Goal: Download file/media

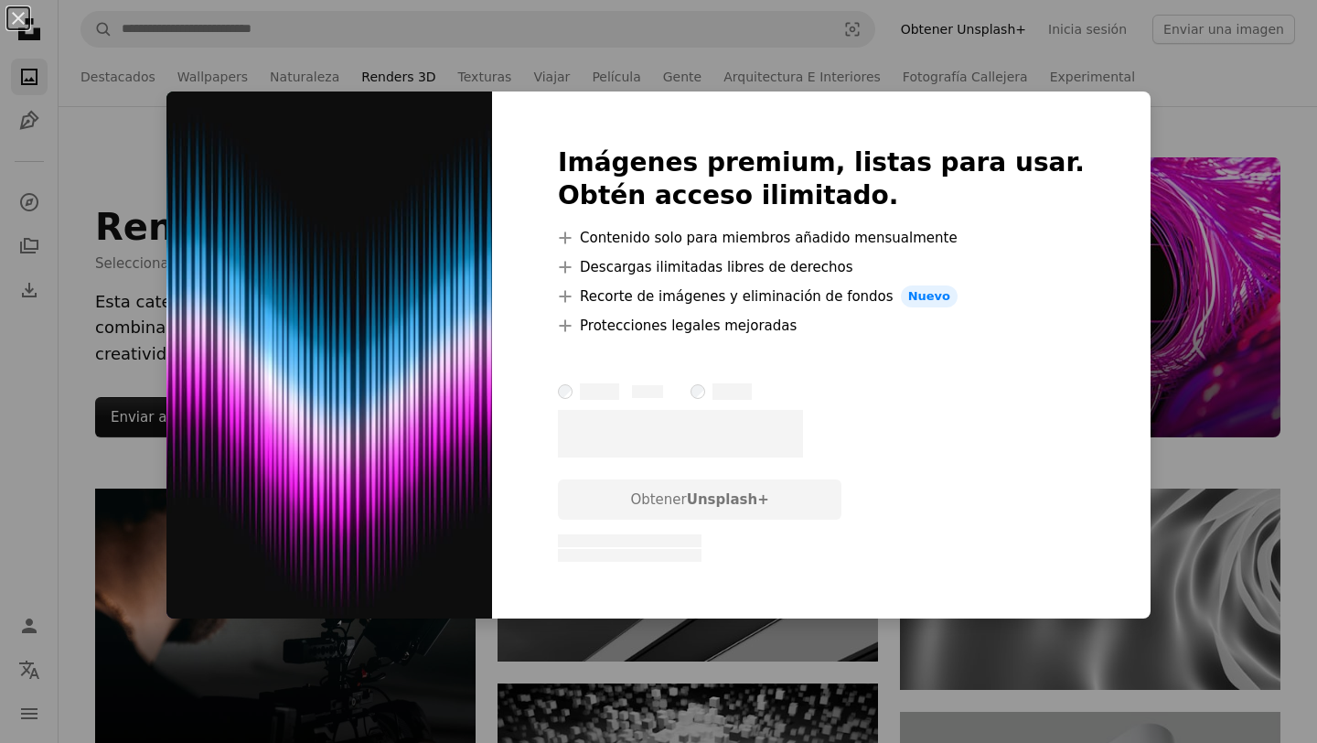
scroll to position [1431, 0]
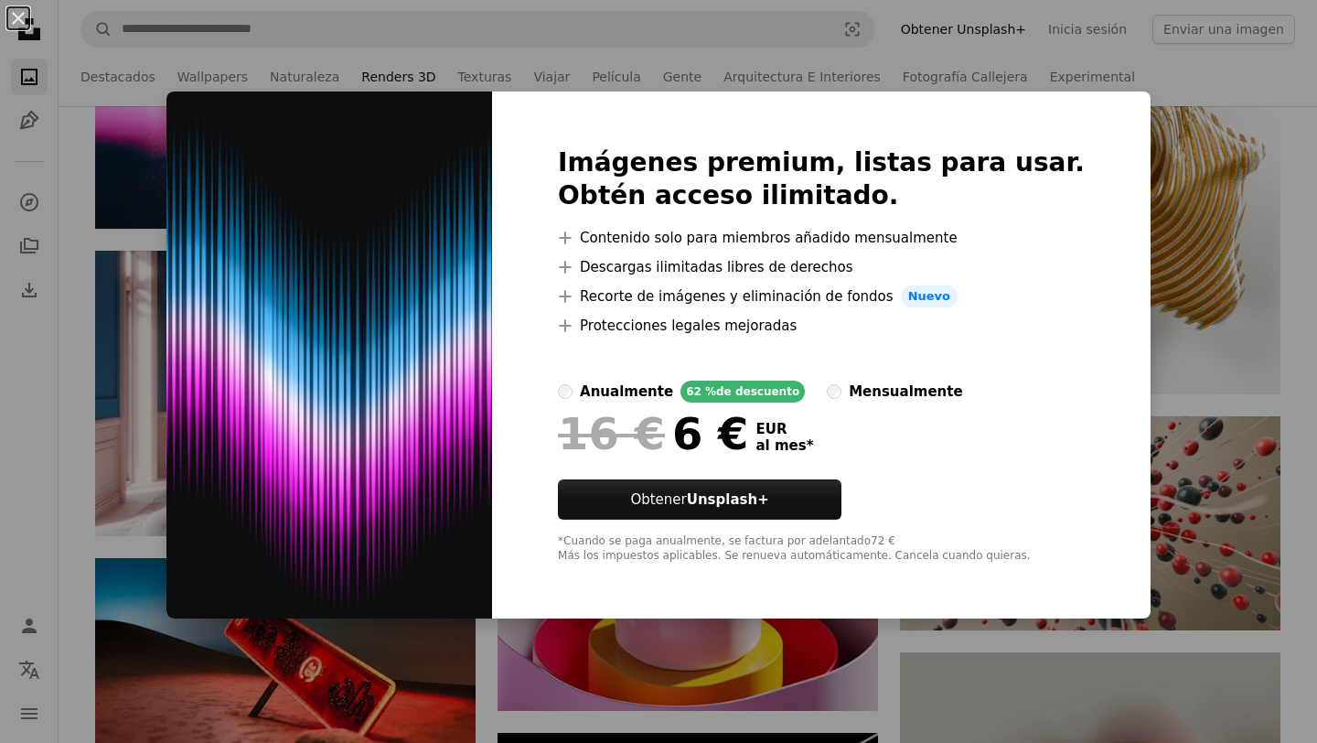
click at [1192, 92] on div "An X shape Imágenes premium, listas para usar. Obtén acceso ilimitado. A plus s…" at bounding box center [658, 371] width 1317 height 743
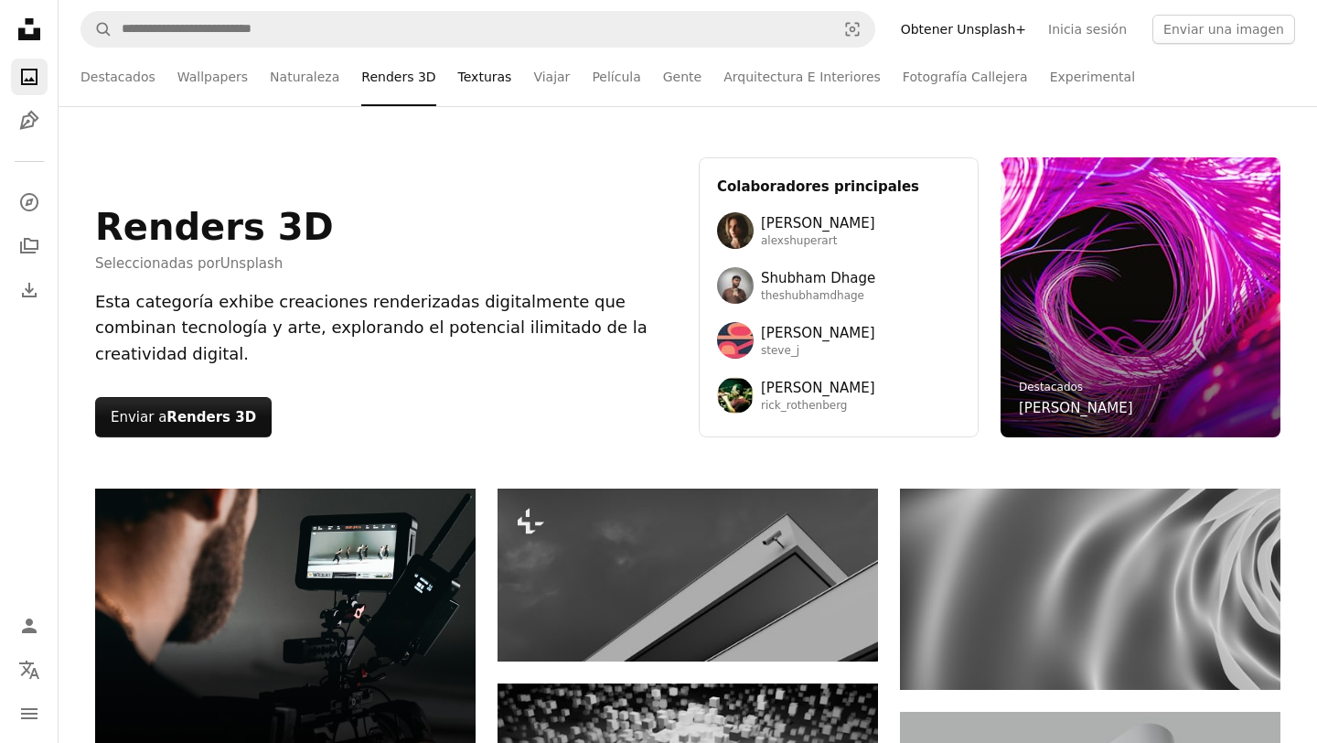
click at [474, 74] on link "Texturas" at bounding box center [485, 77] width 54 height 59
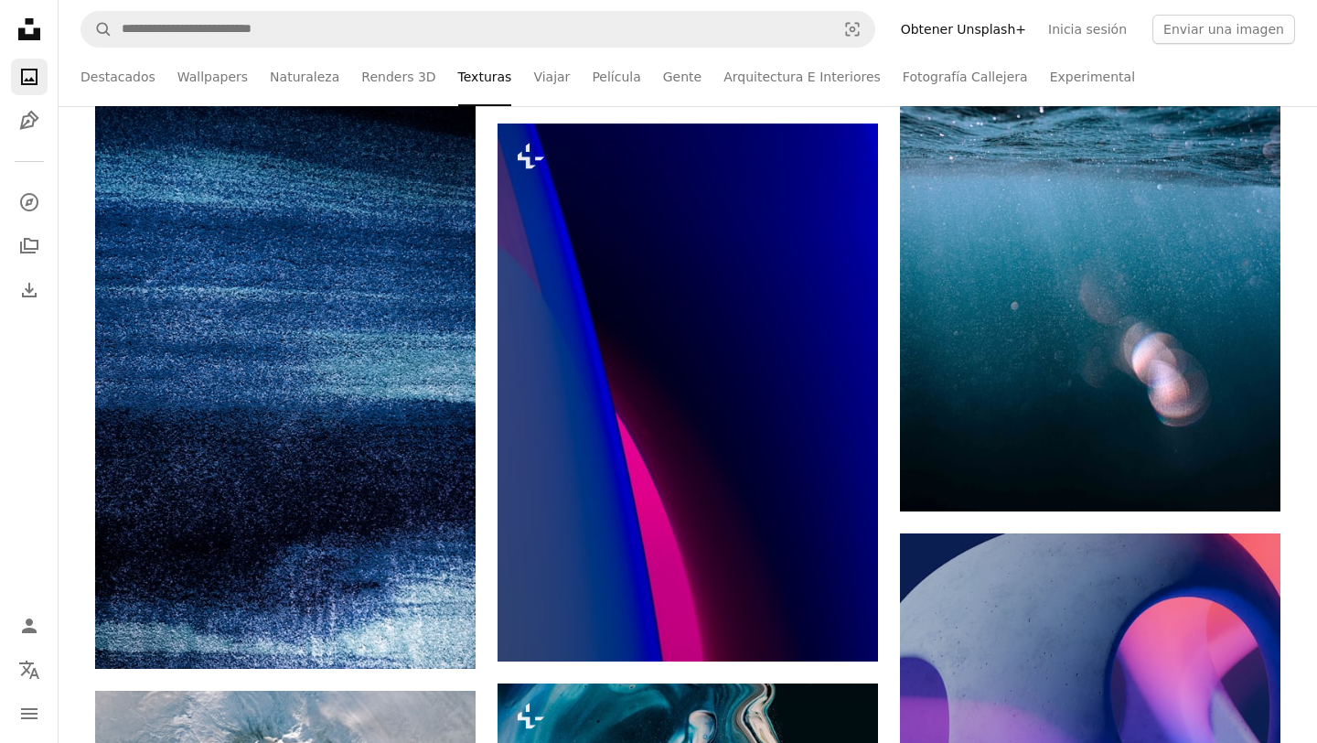
scroll to position [2564, 0]
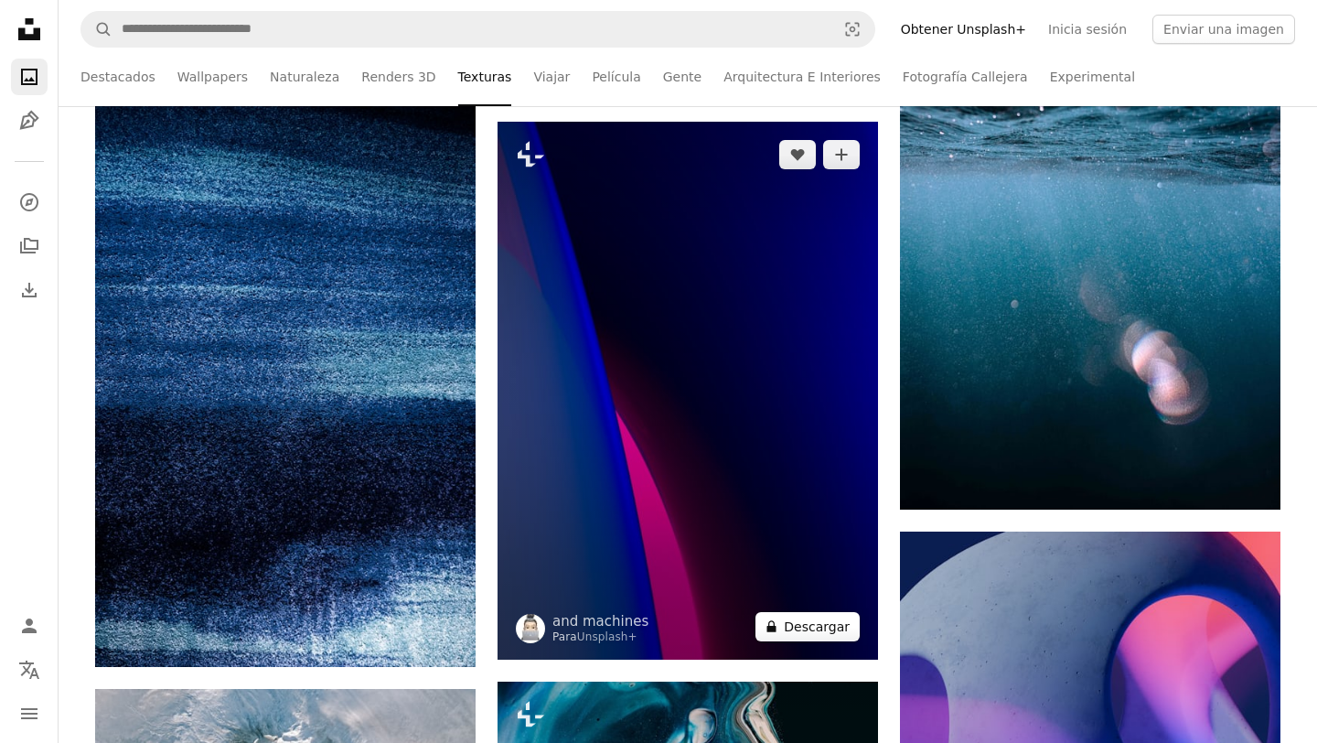
click at [816, 632] on button "A lock Descargar" at bounding box center [808, 626] width 104 height 29
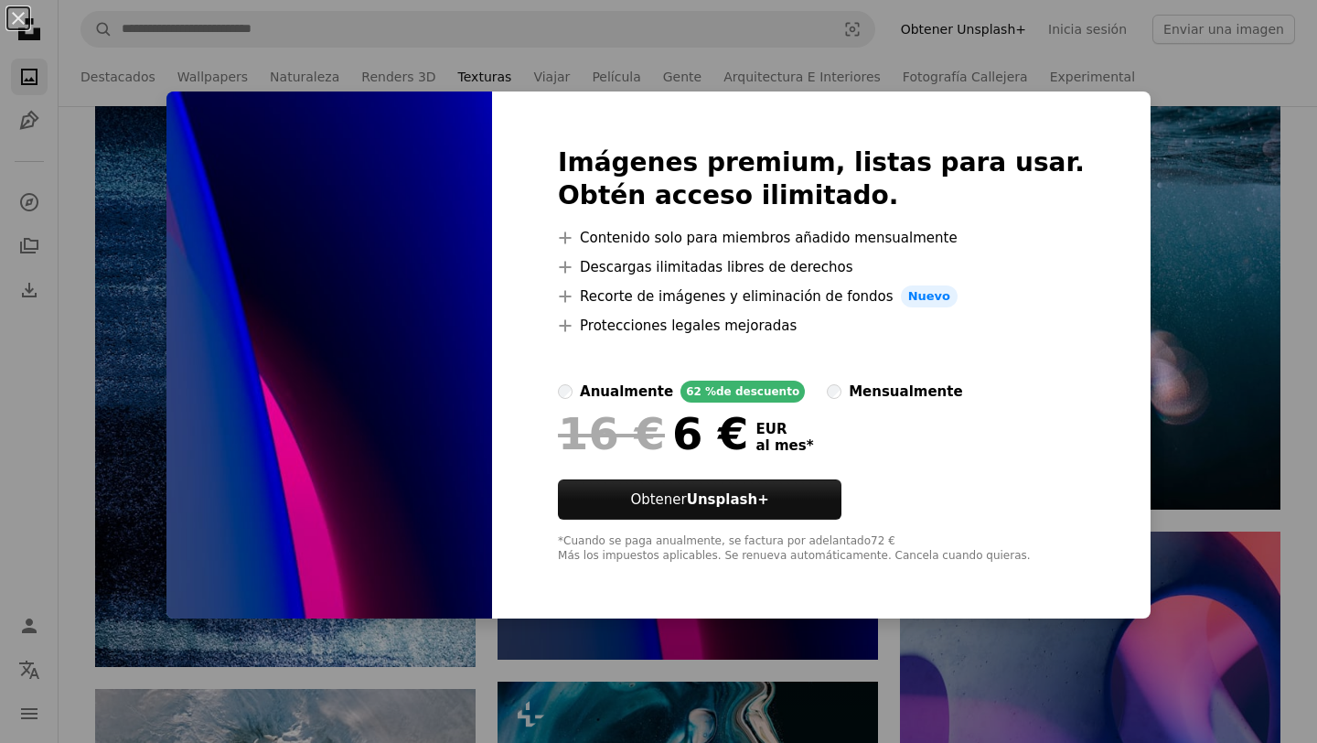
click at [1171, 94] on div "An X shape Imágenes premium, listas para usar. Obtén acceso ilimitado. A plus s…" at bounding box center [658, 371] width 1317 height 743
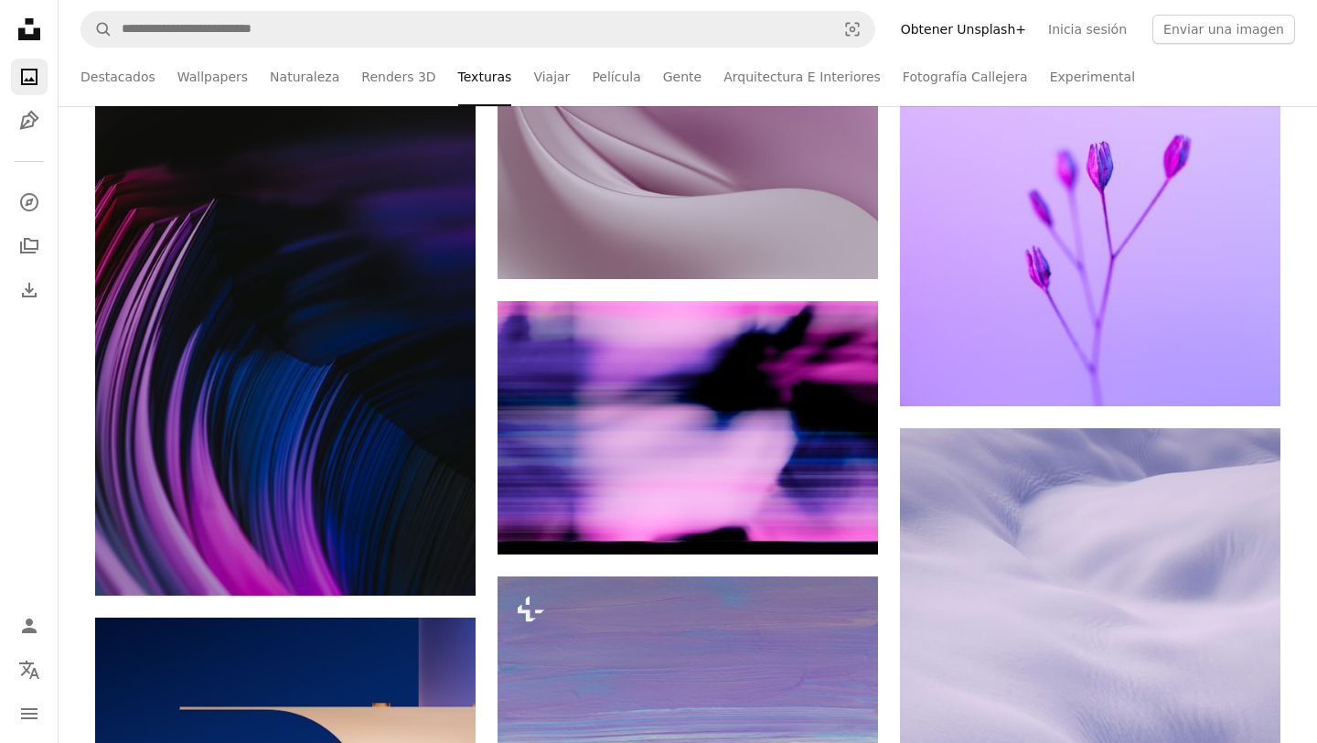
scroll to position [1347, 0]
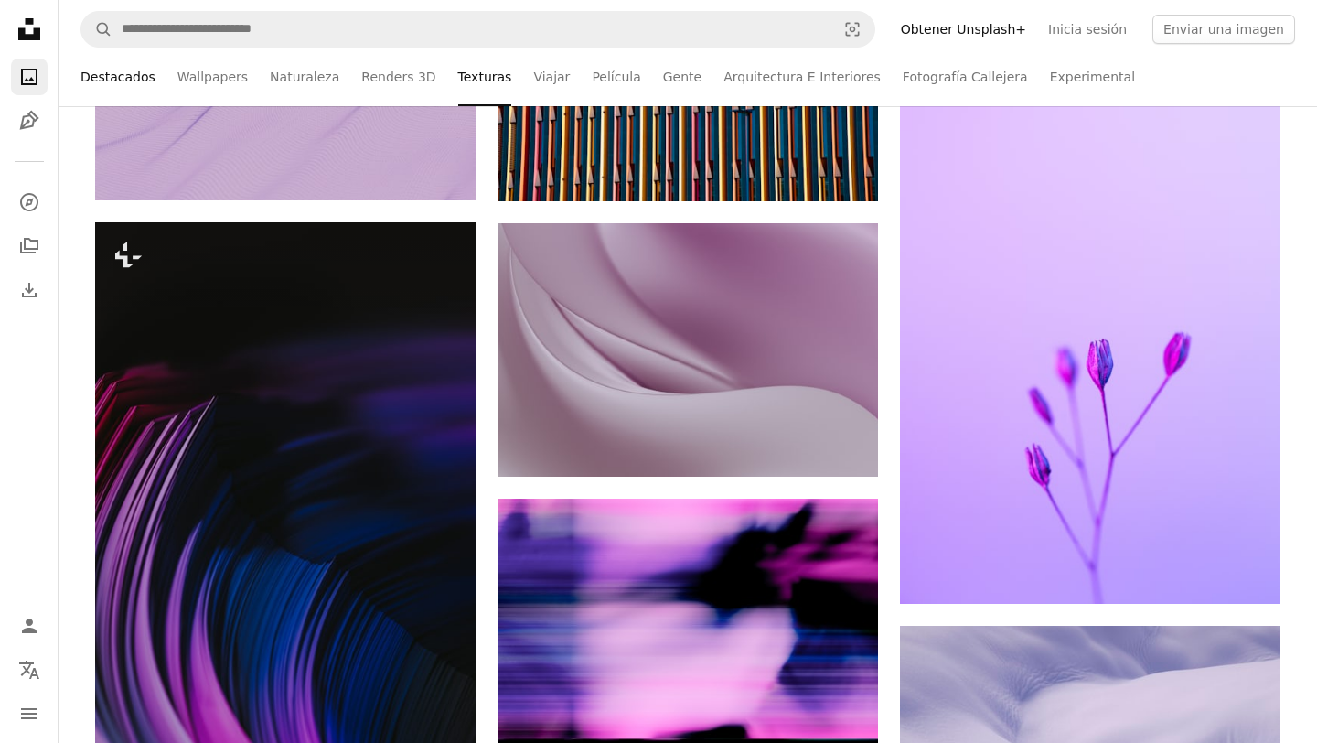
click at [131, 77] on link "Destacados" at bounding box center [117, 77] width 75 height 59
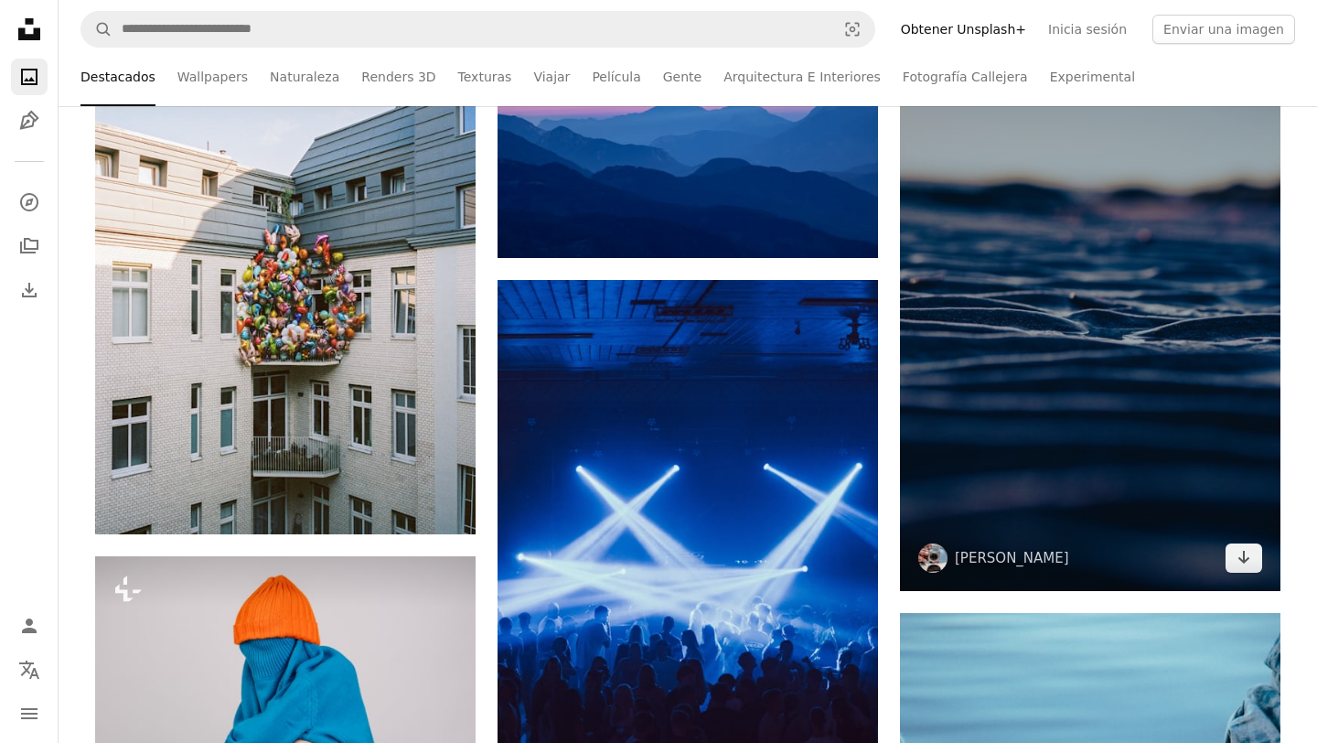
scroll to position [492, 0]
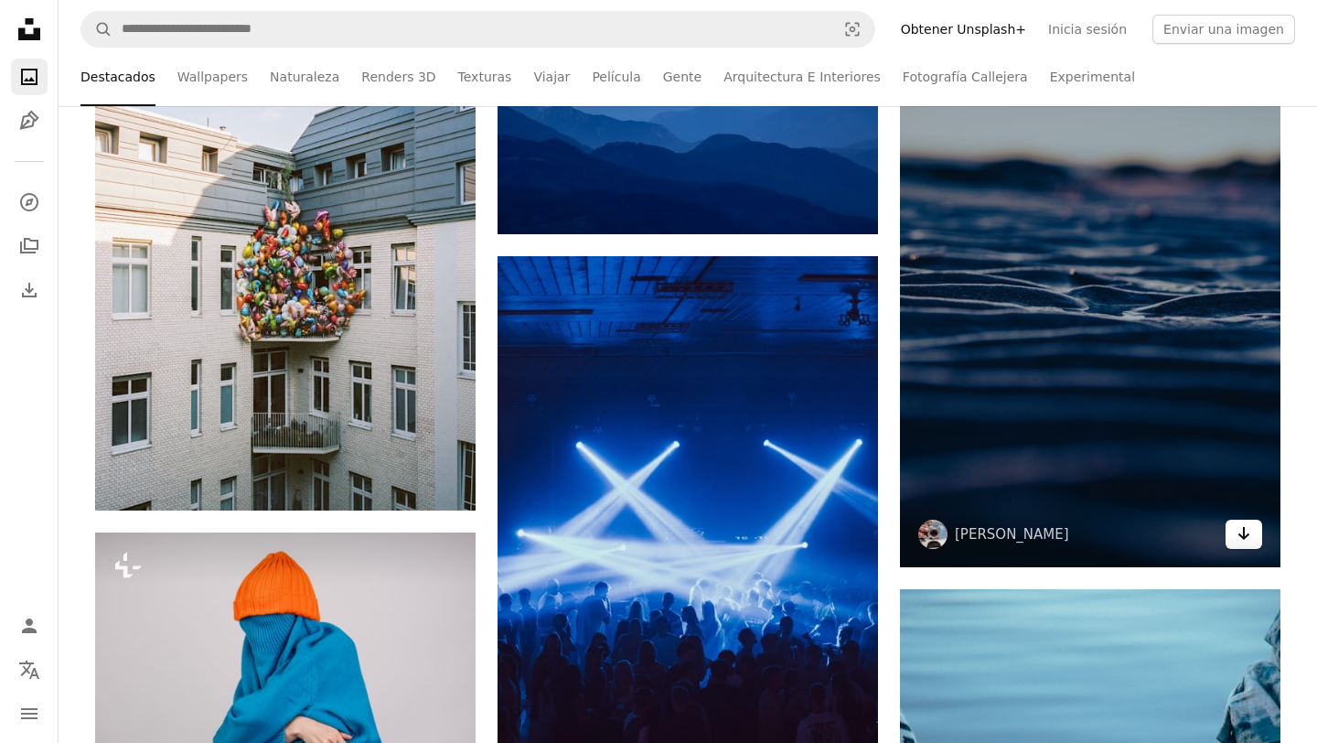
click at [1247, 536] on icon "Arrow pointing down" at bounding box center [1244, 533] width 15 height 22
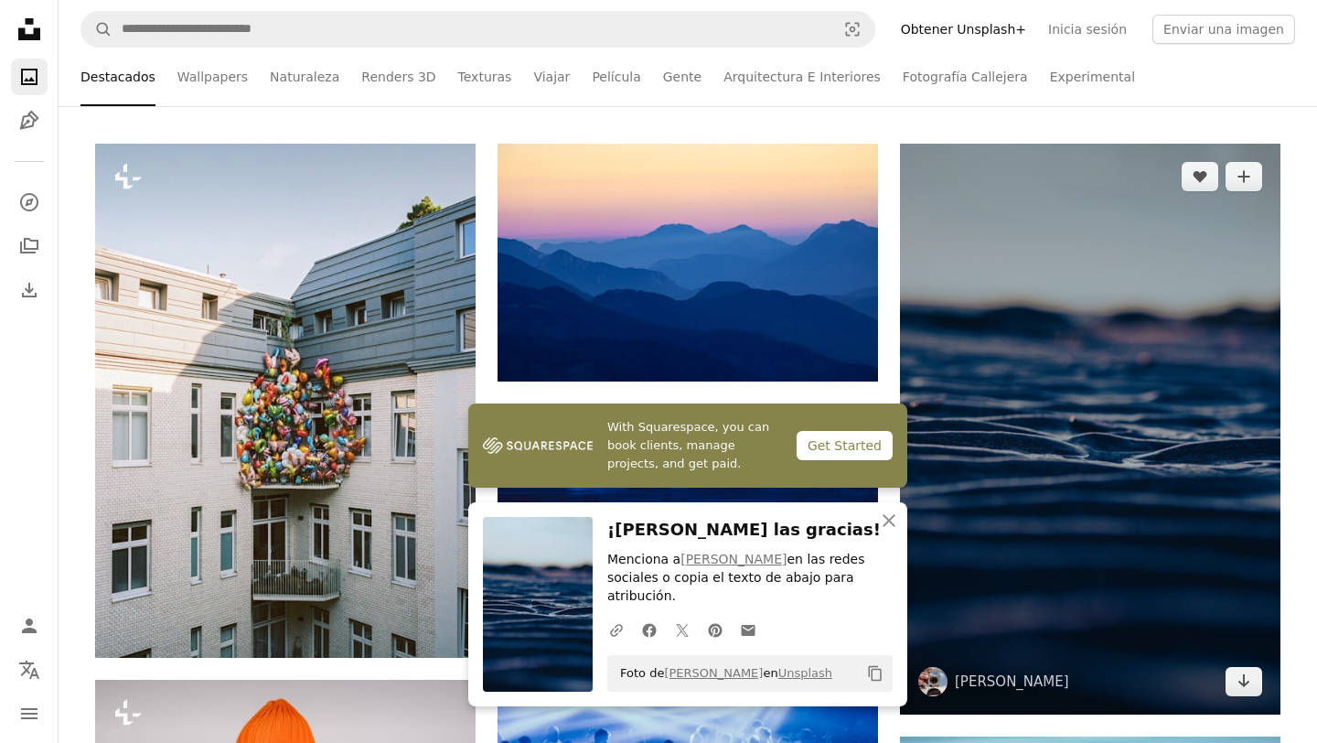
scroll to position [363, 0]
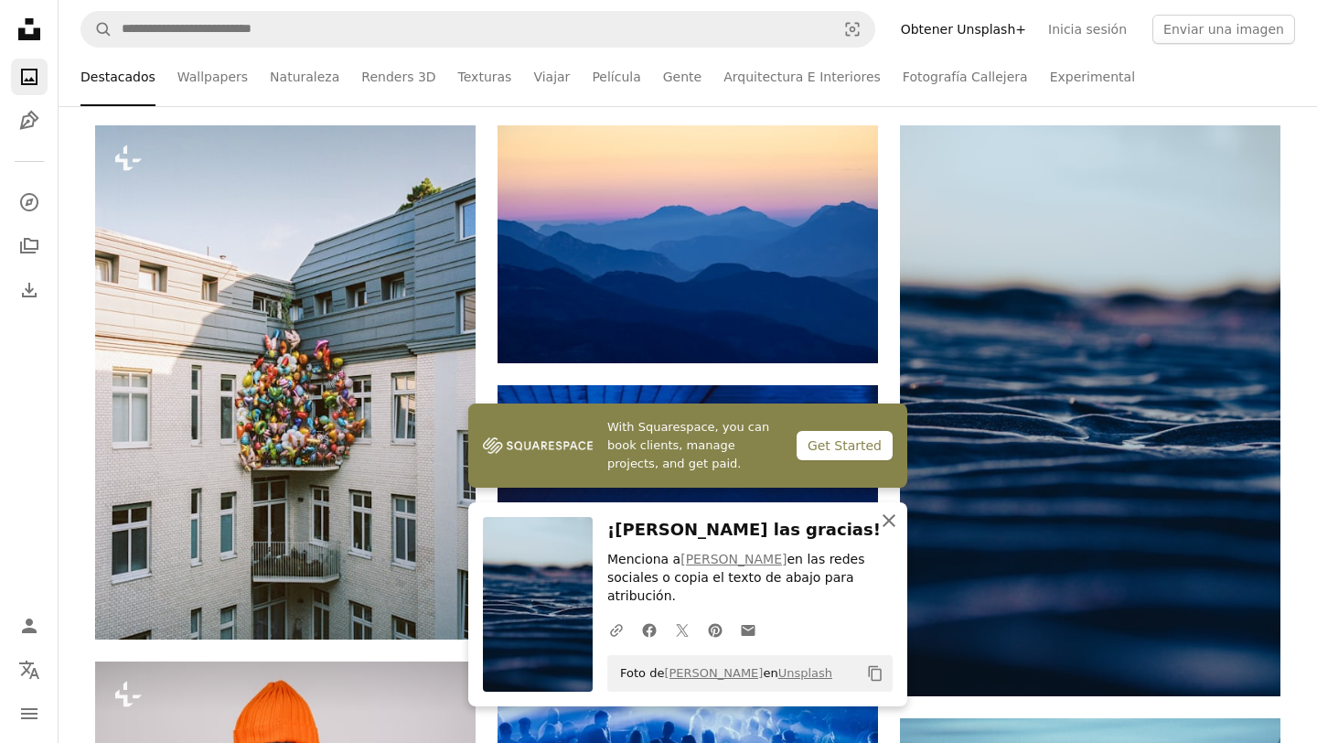
click at [893, 527] on icon "button" at bounding box center [889, 520] width 13 height 13
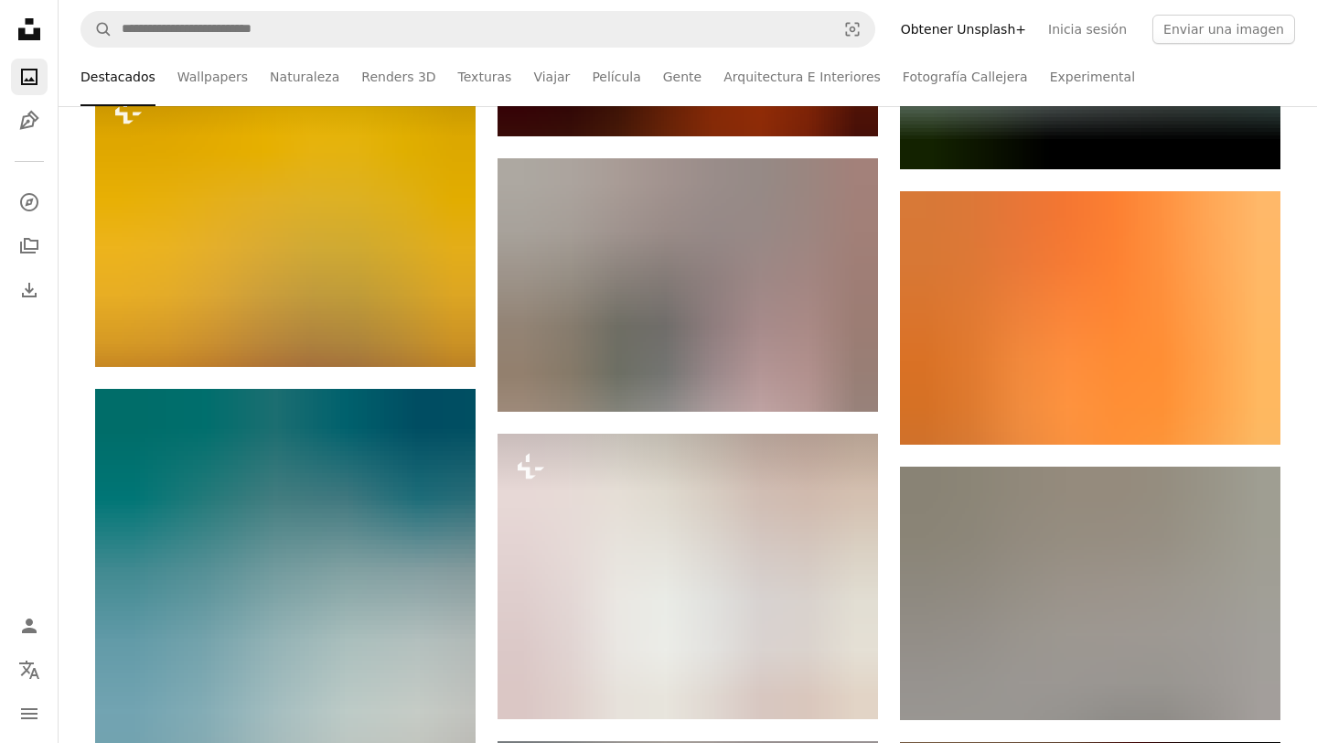
scroll to position [3361, 0]
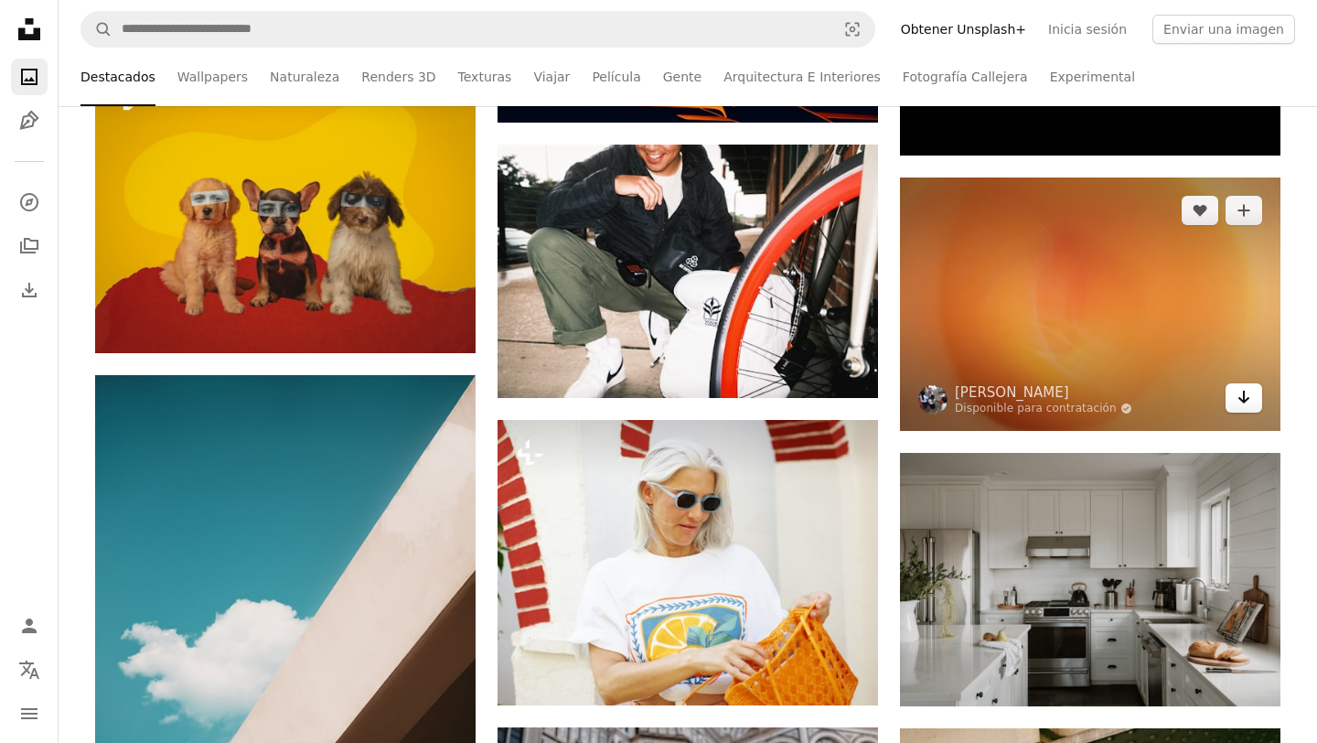
click at [1241, 404] on icon "Arrow pointing down" at bounding box center [1244, 397] width 15 height 22
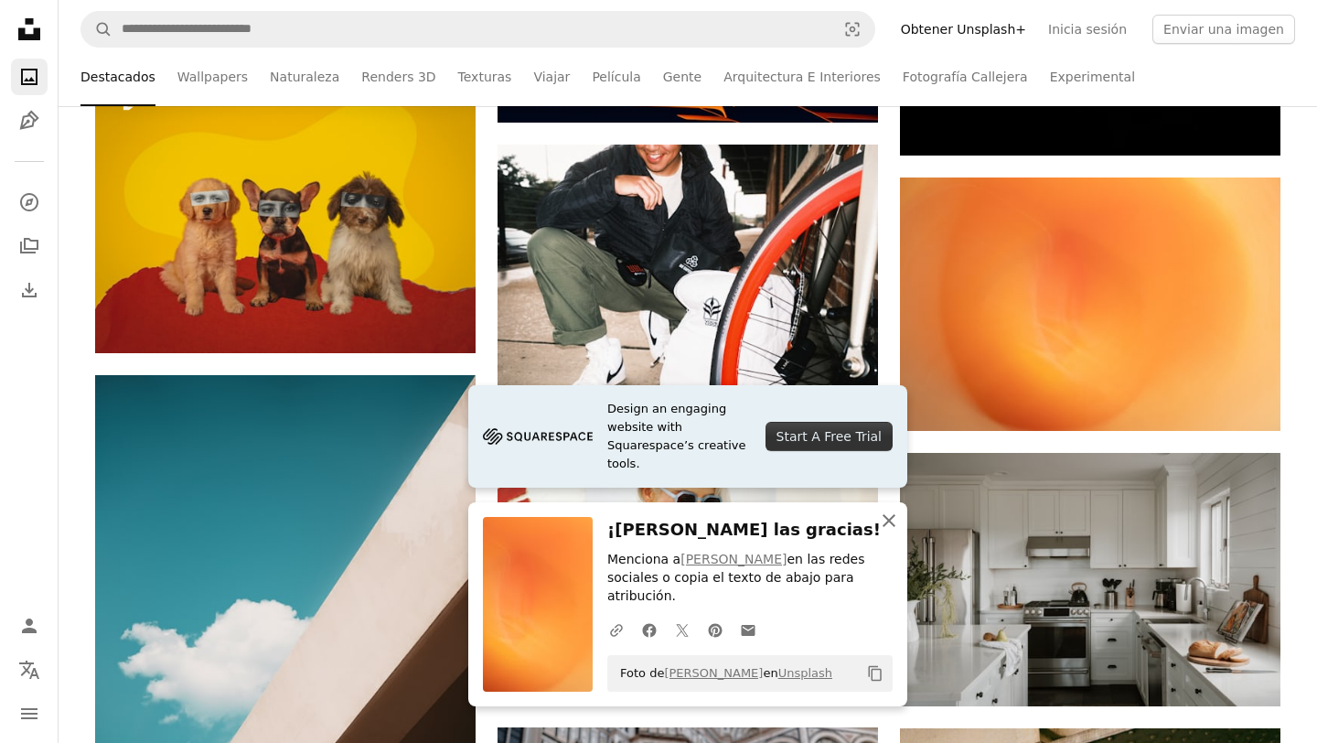
click at [891, 519] on icon "An X shape" at bounding box center [889, 521] width 22 height 22
